Goal: Information Seeking & Learning: Check status

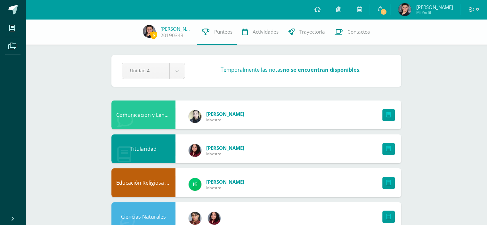
click at [308, 107] on div "Comunicación y Lenguaje, Idioma Extranjero Inglés Edilsa Luna Maestro" at bounding box center [256, 114] width 290 height 29
click at [379, 7] on icon at bounding box center [379, 9] width 5 height 6
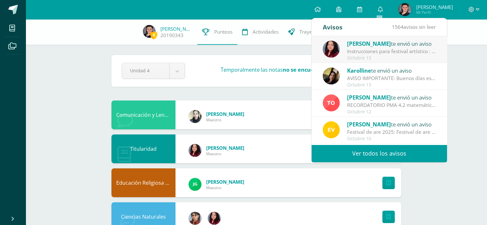
click at [385, 52] on div "Instrucciones para festival artístico : Buenas noches padres de familia de 2C. …" at bounding box center [391, 51] width 89 height 7
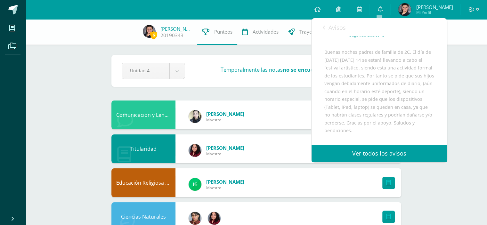
scroll to position [67, 0]
click at [380, 8] on icon at bounding box center [379, 9] width 5 height 6
click at [338, 28] on span "Avisos" at bounding box center [336, 28] width 17 height 8
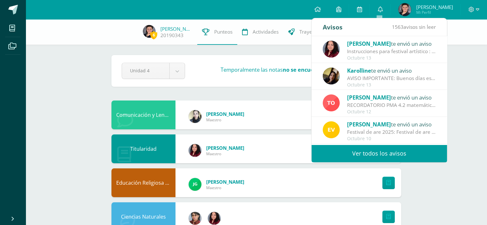
click at [357, 97] on span "[PERSON_NAME]" at bounding box center [369, 97] width 44 height 7
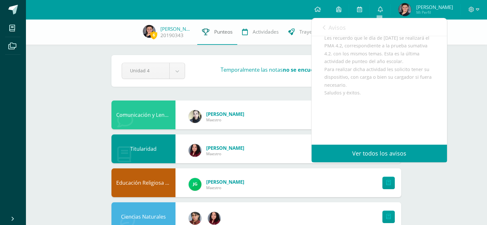
click at [220, 32] on span "Punteos" at bounding box center [223, 31] width 18 height 7
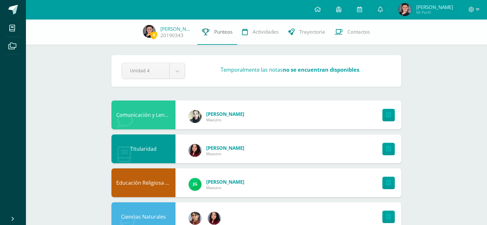
click at [220, 32] on span "Punteos" at bounding box center [223, 31] width 18 height 7
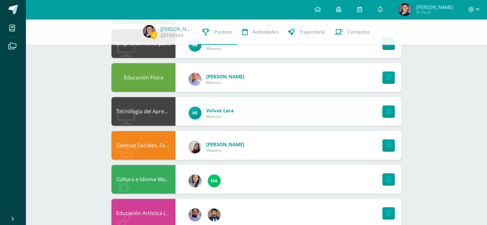
scroll to position [329, 0]
